Goal: Transaction & Acquisition: Purchase product/service

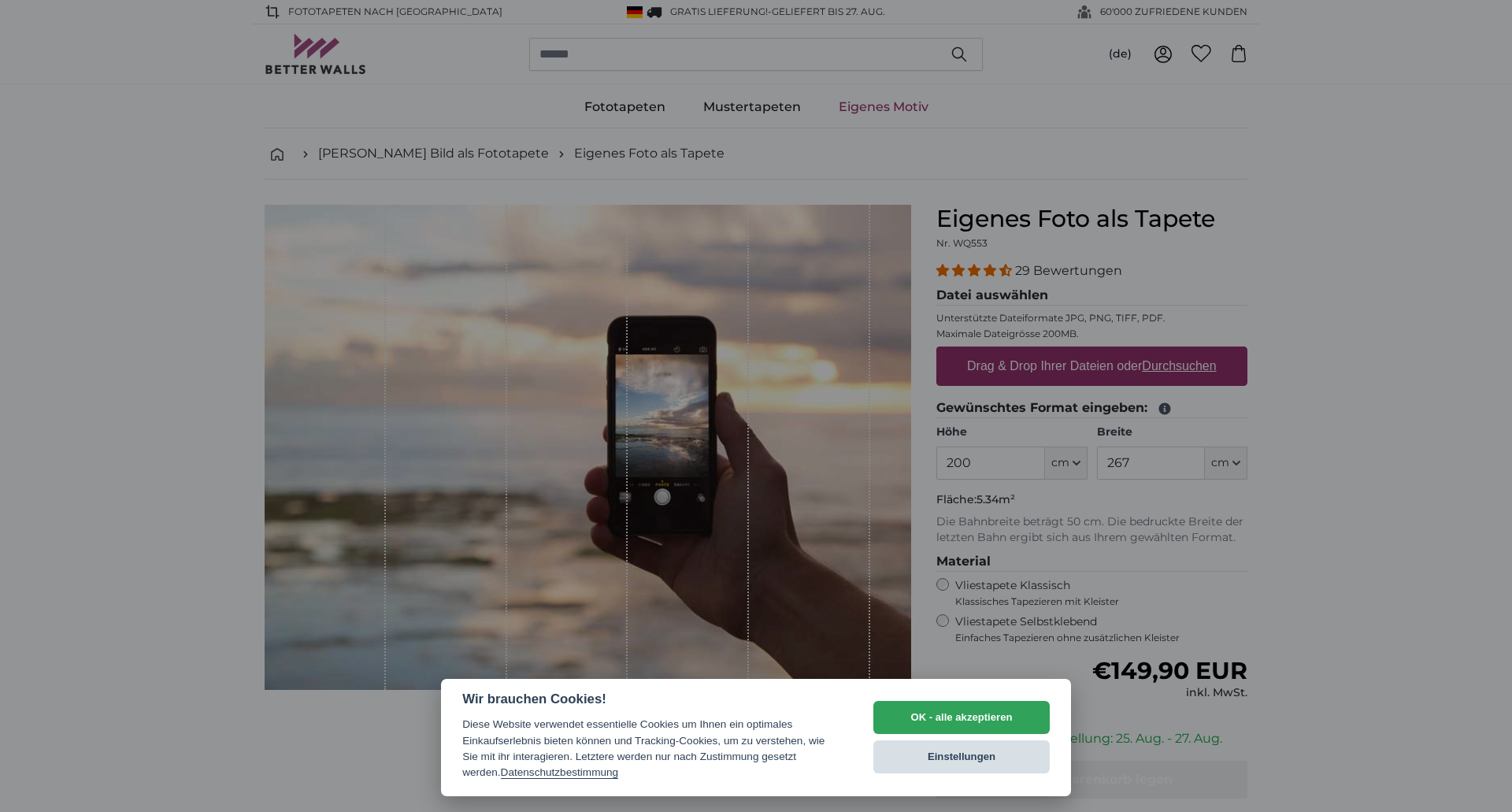
click at [943, 749] on button "Einstellungen" at bounding box center [961, 756] width 176 height 33
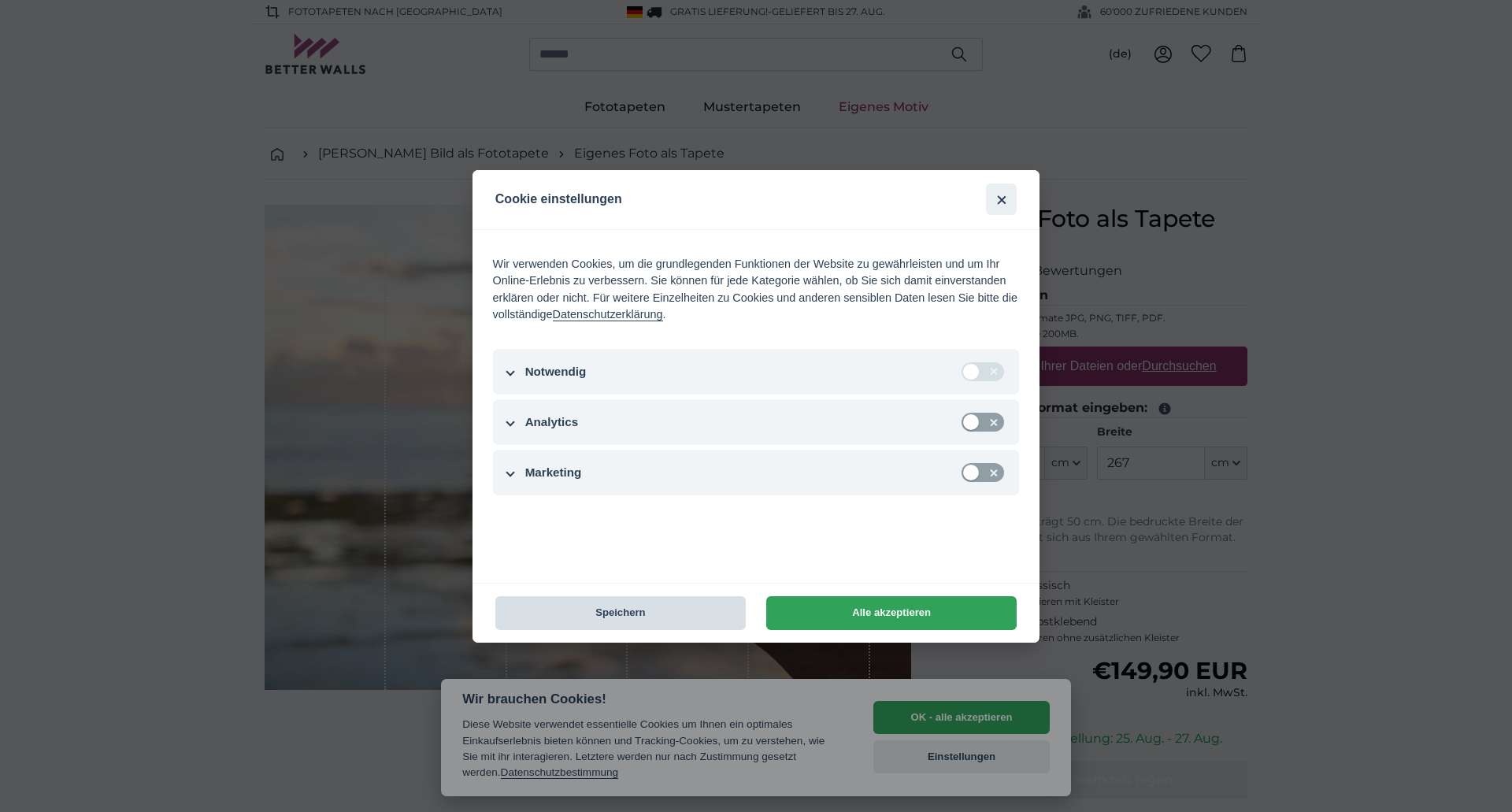
click at [627, 613] on button "Speichern" at bounding box center [620, 613] width 251 height 34
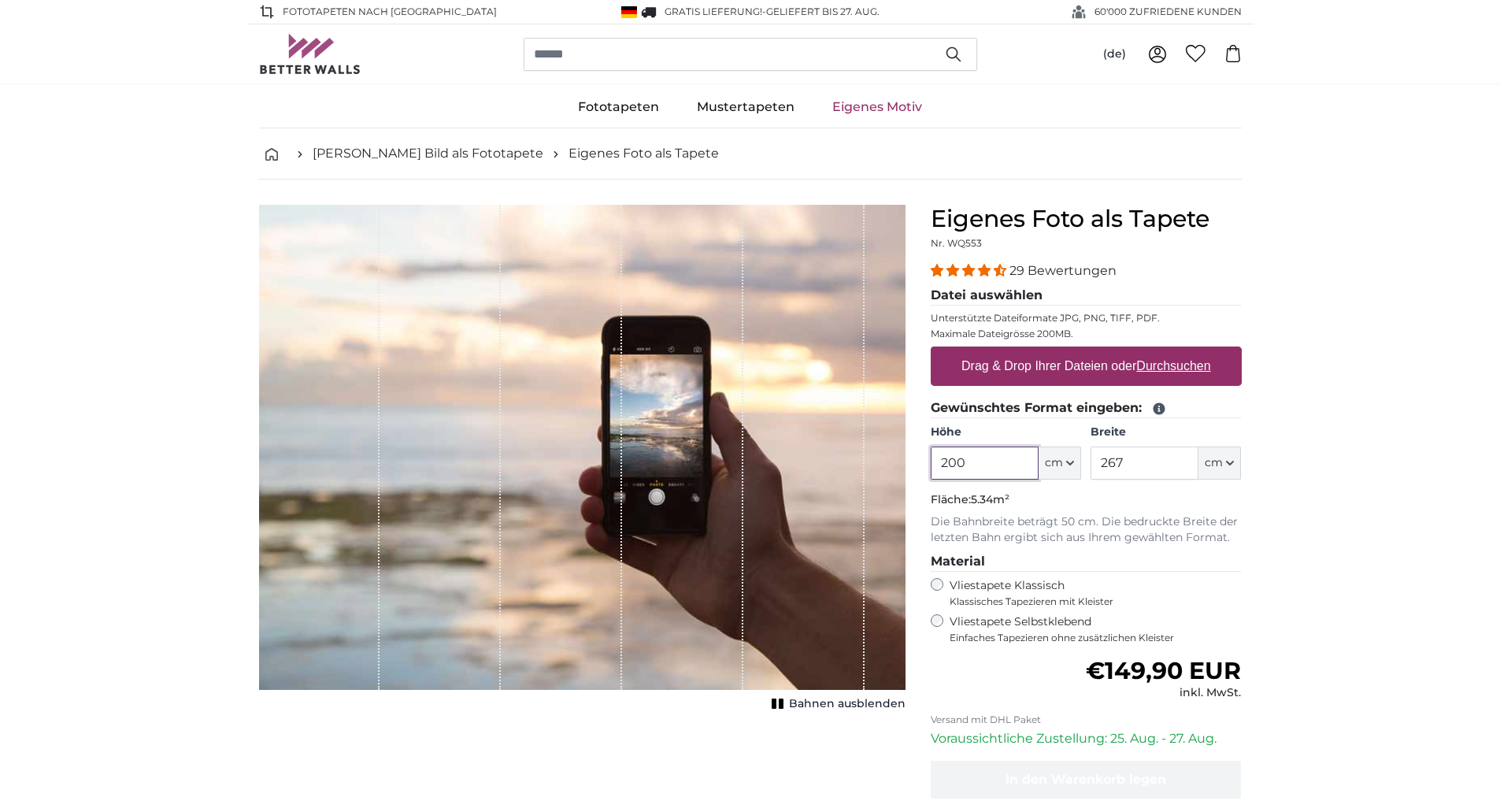
drag, startPoint x: 979, startPoint y: 467, endPoint x: 923, endPoint y: 467, distance: 56.0
click at [925, 467] on div "Eigenes Foto als Tapete Nr. WQ553 29 Bewertungen Datei auswählen Unterstützte D…" at bounding box center [1086, 560] width 336 height 710
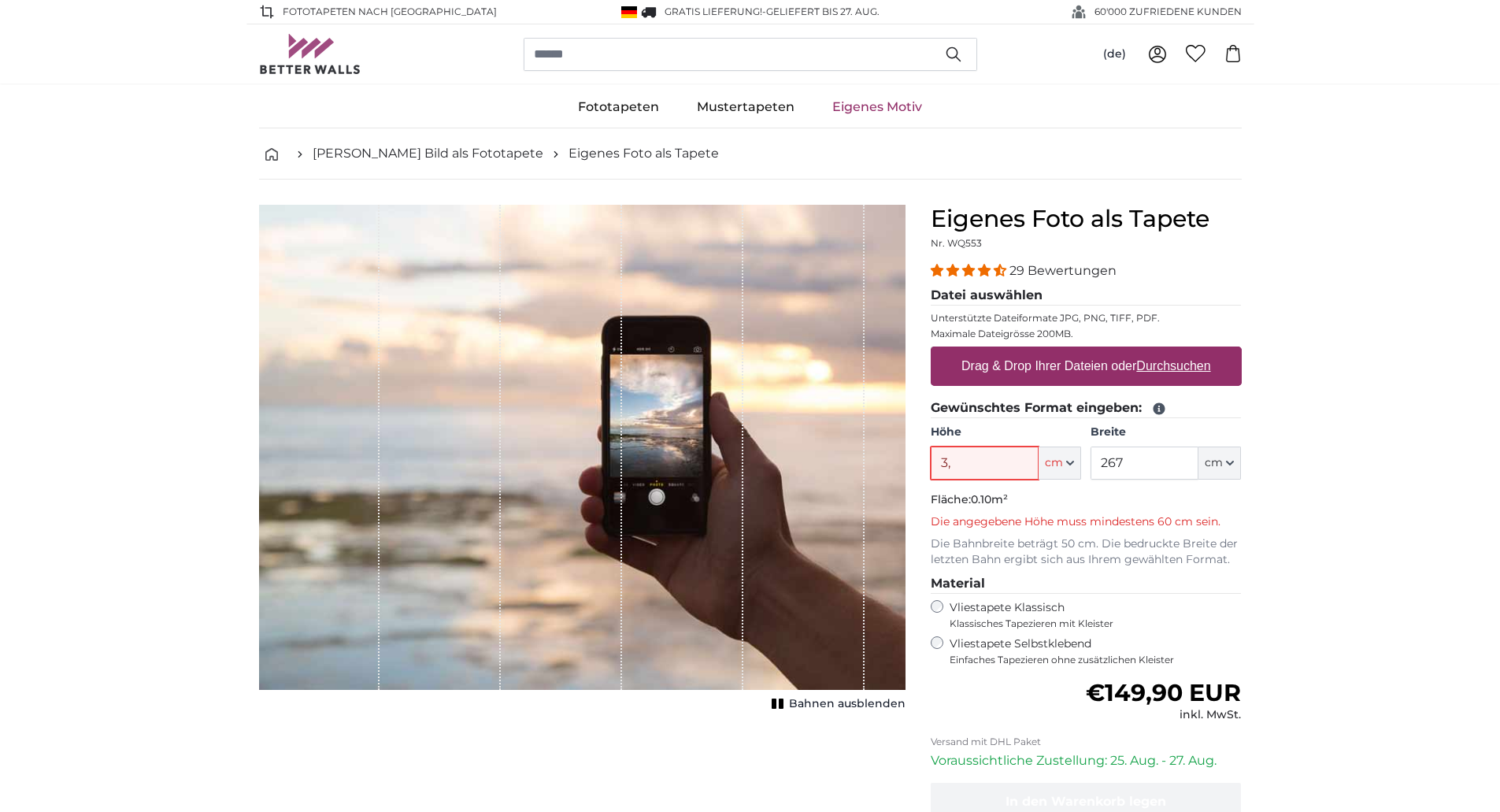
type input "3"
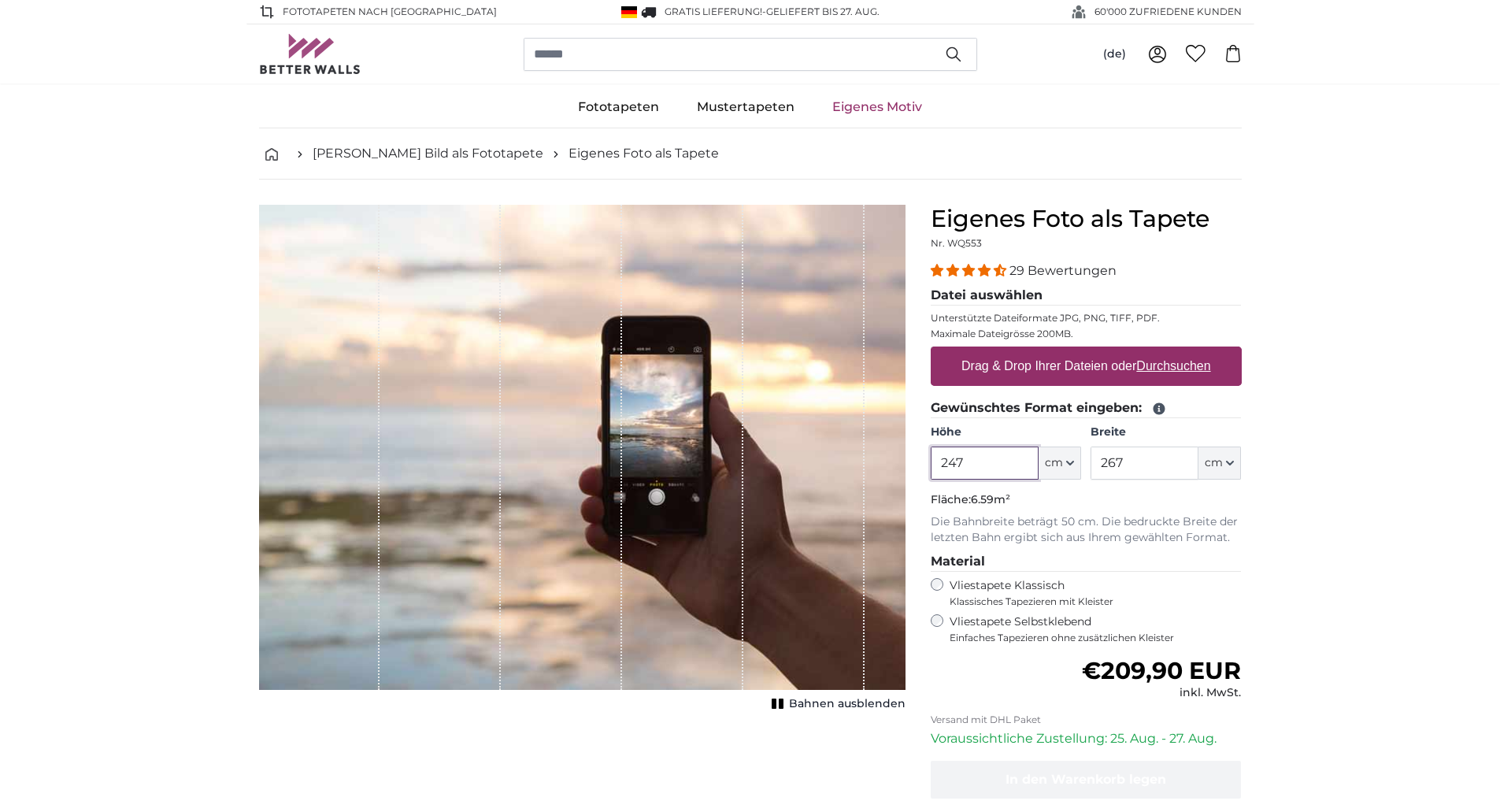
type input "247"
drag, startPoint x: 1133, startPoint y: 463, endPoint x: 1083, endPoint y: 471, distance: 50.6
click at [1085, 470] on div "Höhe 247 ft cm Centimeter (cm) Inches (inch) Feet (ft. in.) Breite 267 ft cm Ce…" at bounding box center [1086, 451] width 311 height 55
type input "362"
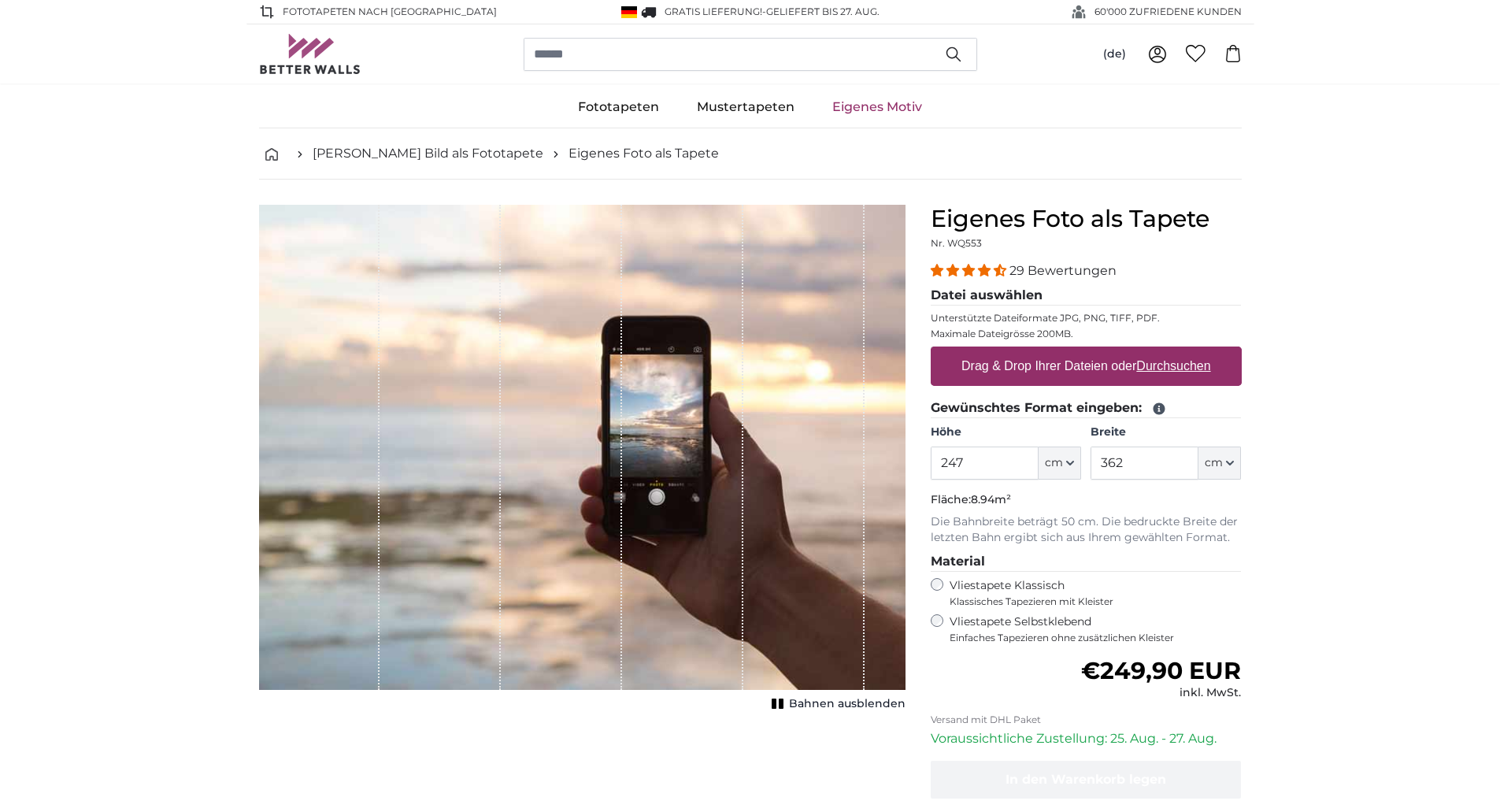
scroll to position [79, 0]
